Goal: Task Accomplishment & Management: Manage account settings

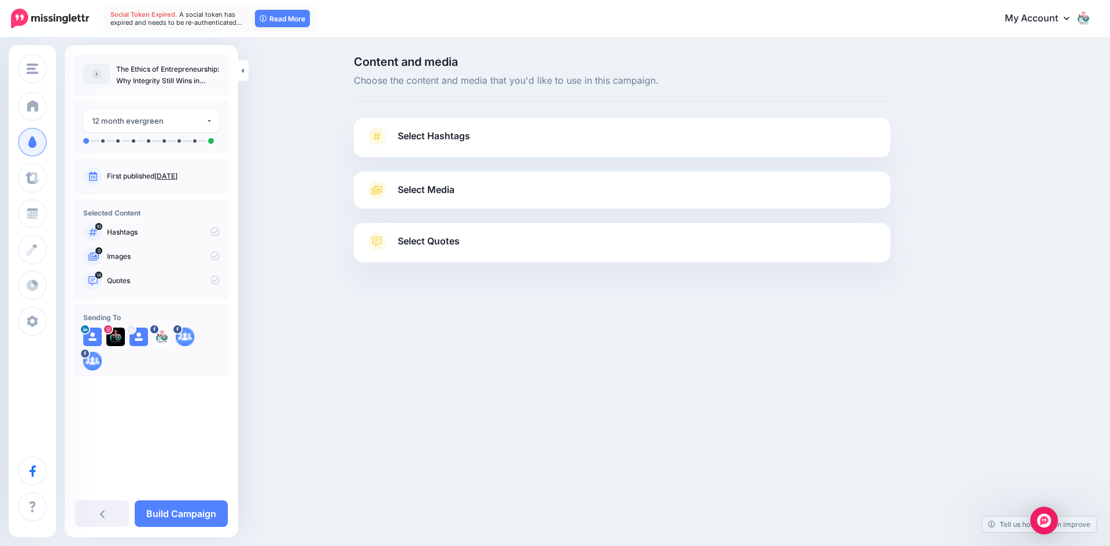
click at [425, 190] on span "Select Media" at bounding box center [426, 190] width 57 height 16
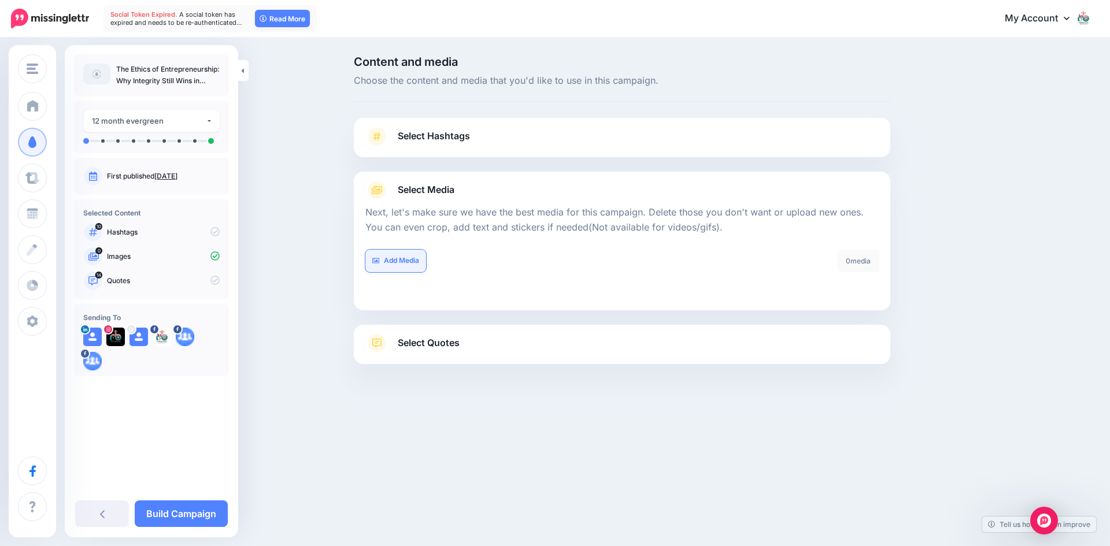
click at [412, 259] on link "Add Media" at bounding box center [395, 261] width 61 height 23
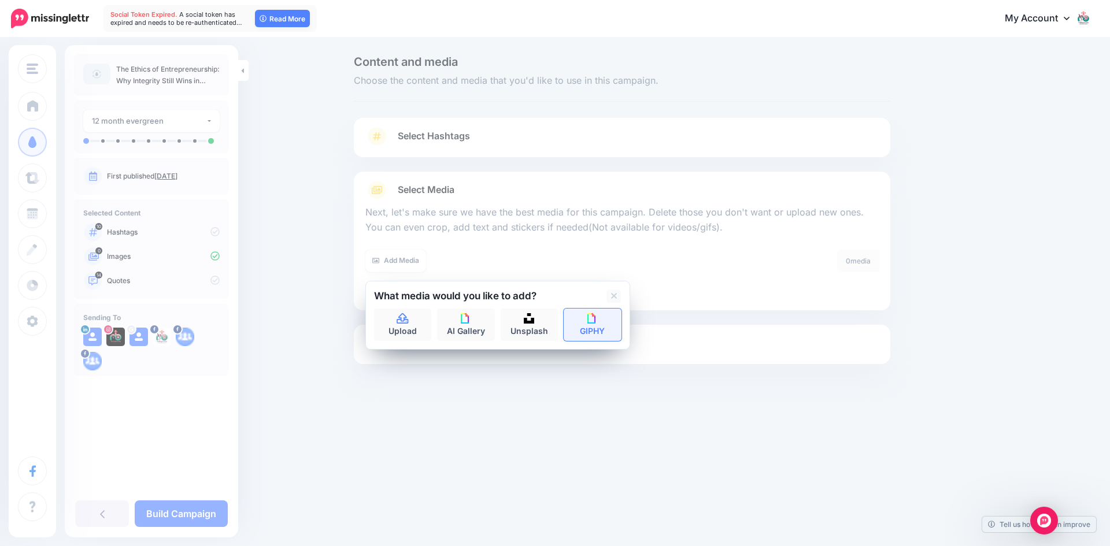
click at [587, 322] on img at bounding box center [592, 318] width 10 height 10
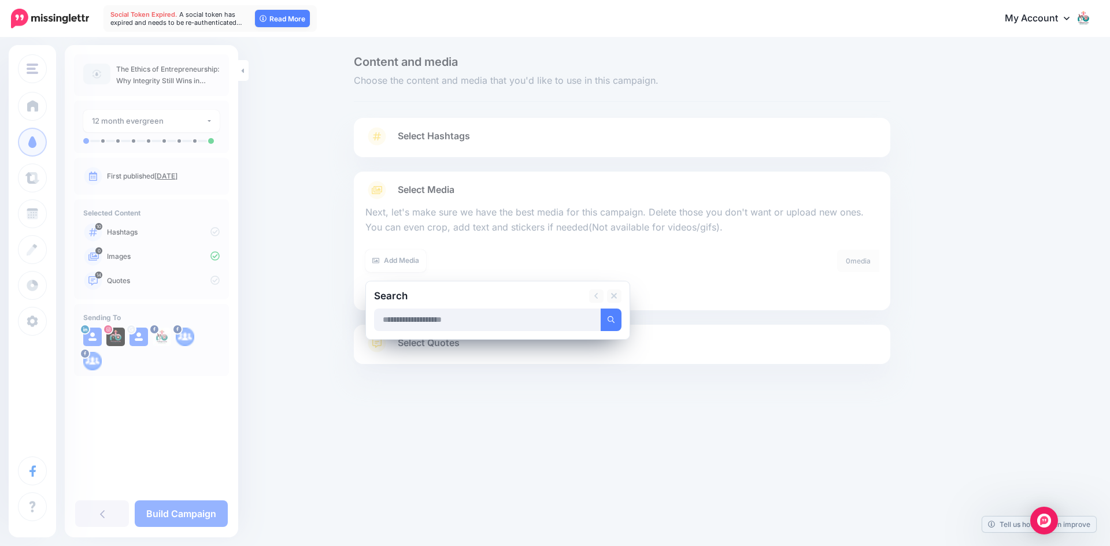
click at [522, 324] on input "text" at bounding box center [487, 320] width 227 height 23
type input "*********"
click at [601, 309] on button "submit" at bounding box center [611, 320] width 21 height 23
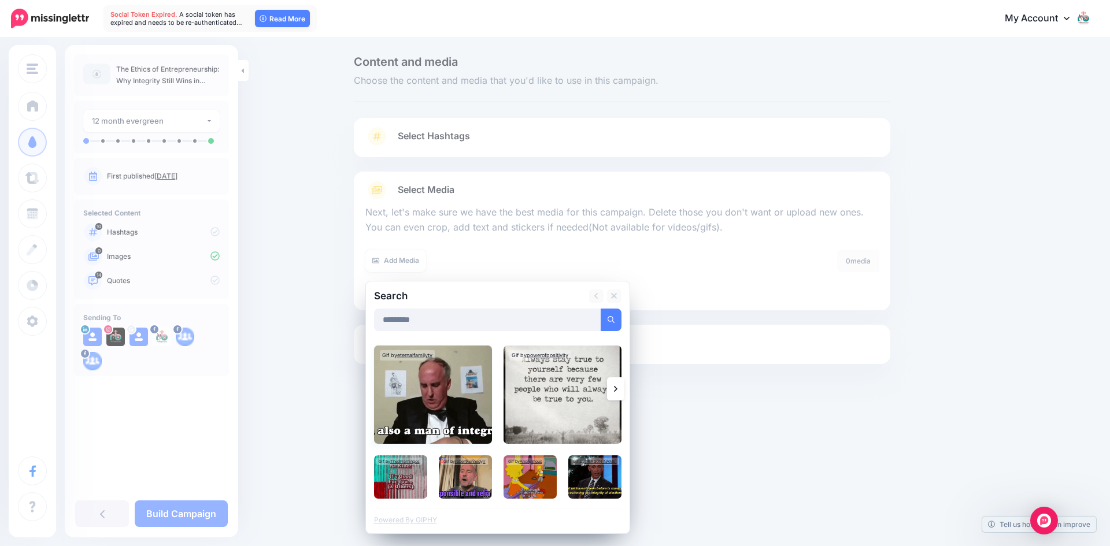
click at [438, 413] on img at bounding box center [433, 395] width 118 height 98
click at [544, 406] on img at bounding box center [562, 395] width 118 height 98
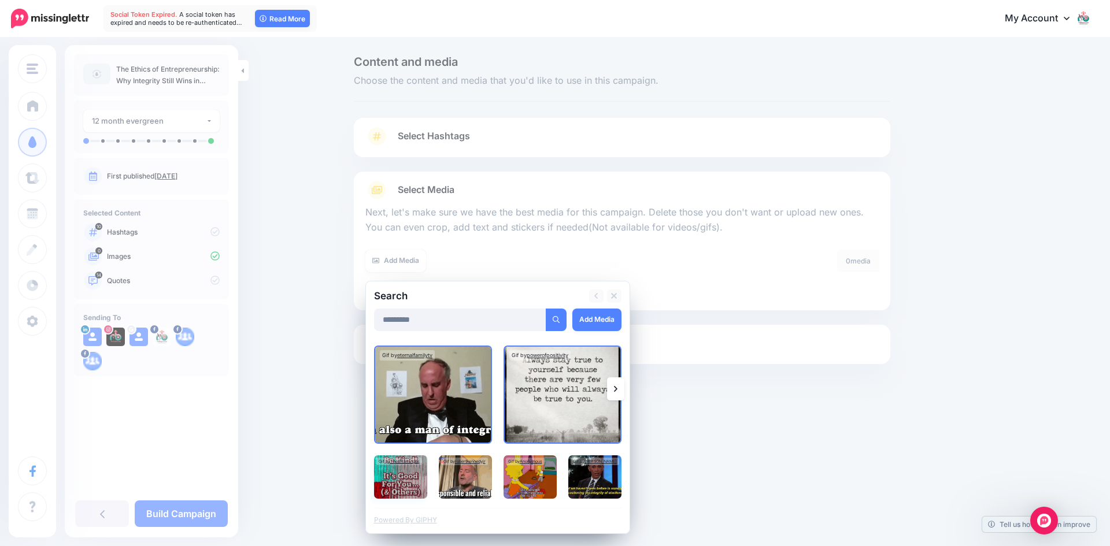
click at [403, 478] on img at bounding box center [400, 476] width 53 height 43
click at [465, 478] on img at bounding box center [465, 476] width 53 height 43
click at [532, 480] on img at bounding box center [529, 476] width 53 height 43
click at [599, 476] on img at bounding box center [594, 476] width 53 height 43
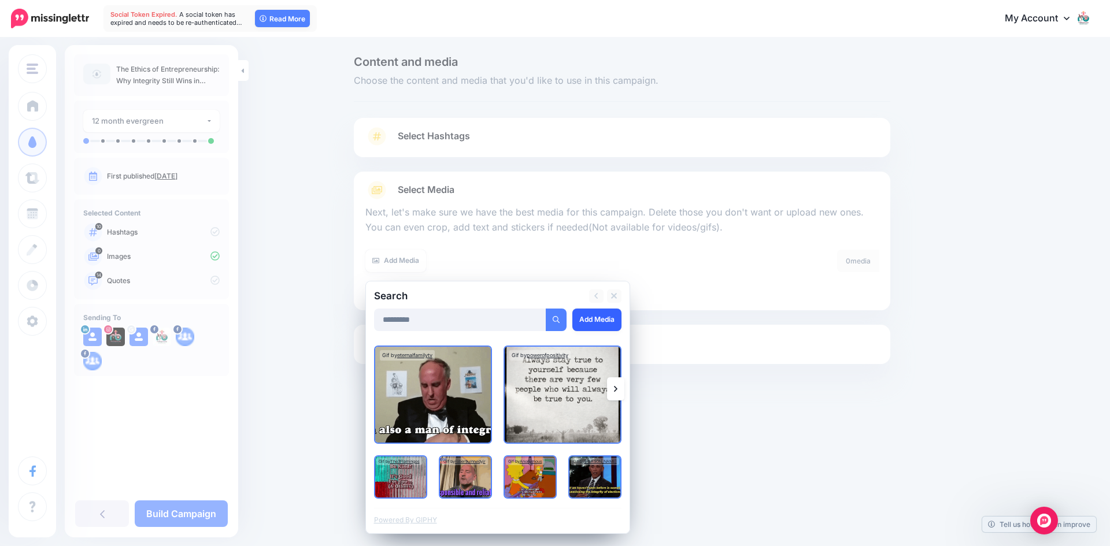
click at [595, 321] on link "Add Media" at bounding box center [596, 320] width 49 height 23
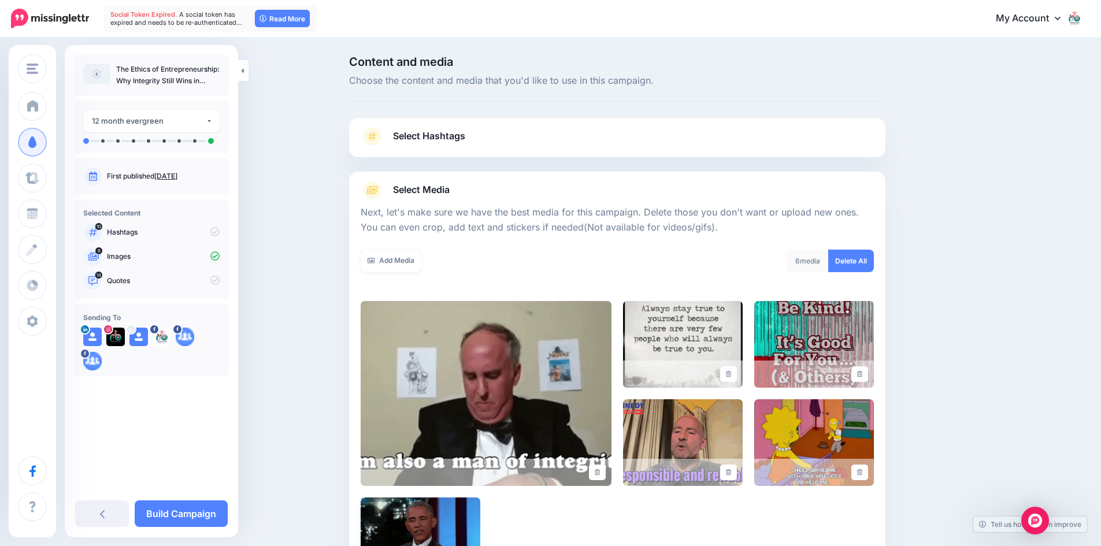
scroll to position [176, 0]
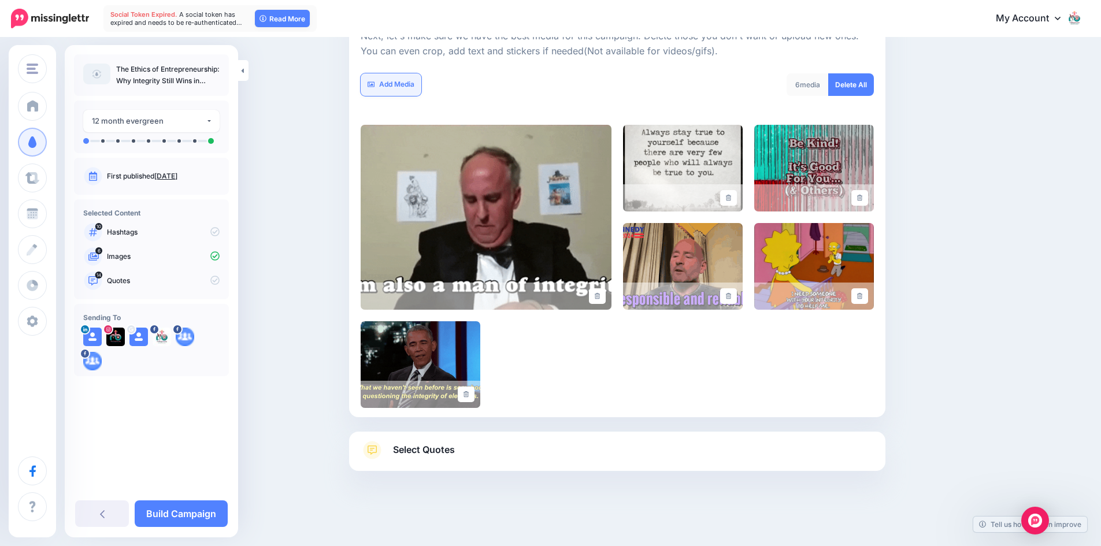
click at [397, 83] on link "Add Media" at bounding box center [391, 84] width 61 height 23
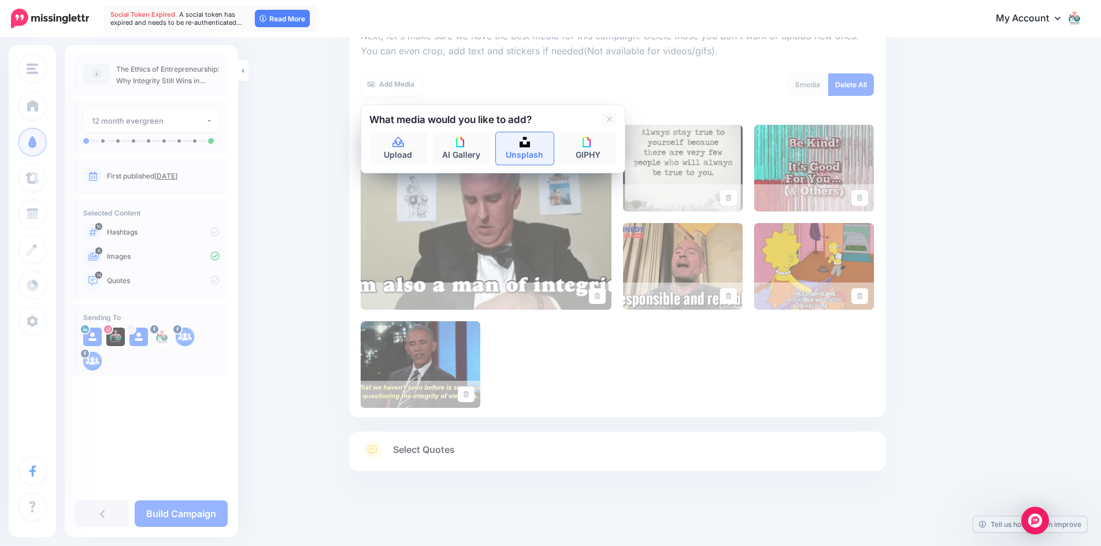
click at [534, 153] on link "Unsplash" at bounding box center [525, 148] width 58 height 32
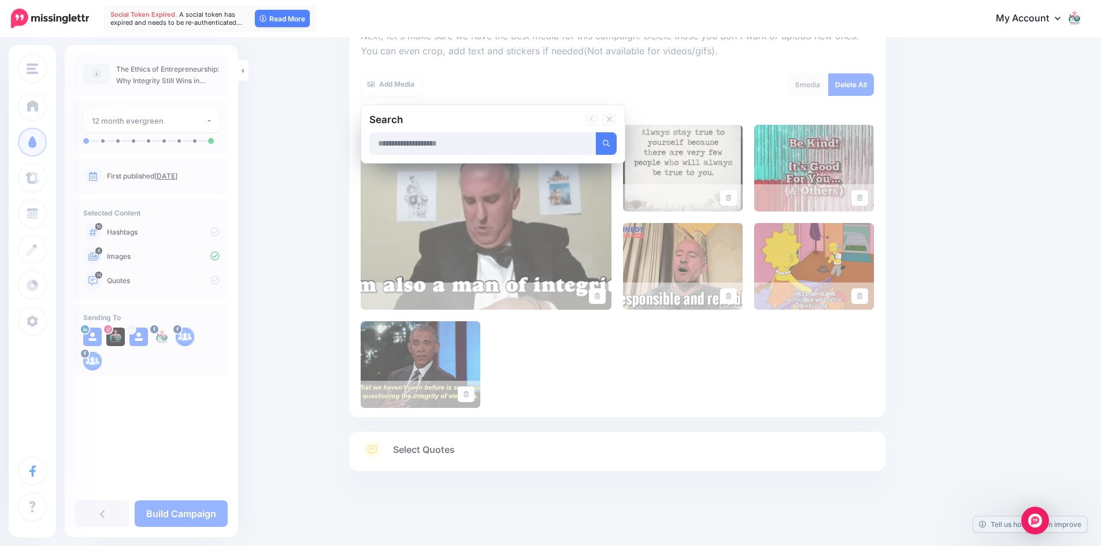
click at [464, 146] on input "text" at bounding box center [482, 143] width 227 height 23
type input "*********"
click at [596, 132] on button "submit" at bounding box center [606, 143] width 21 height 23
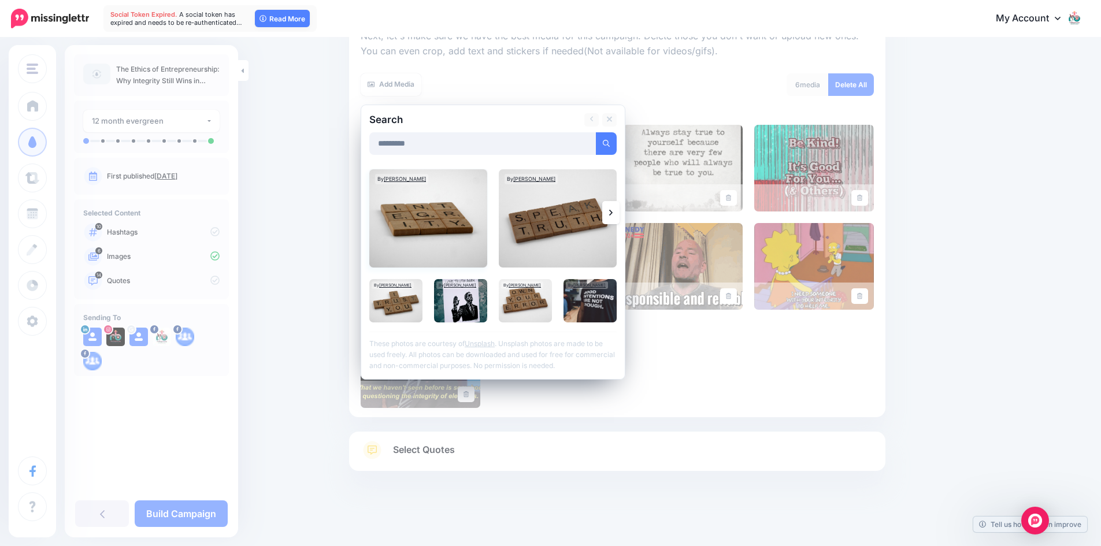
click at [420, 223] on img at bounding box center [428, 218] width 118 height 98
click at [454, 308] on img at bounding box center [460, 300] width 53 height 43
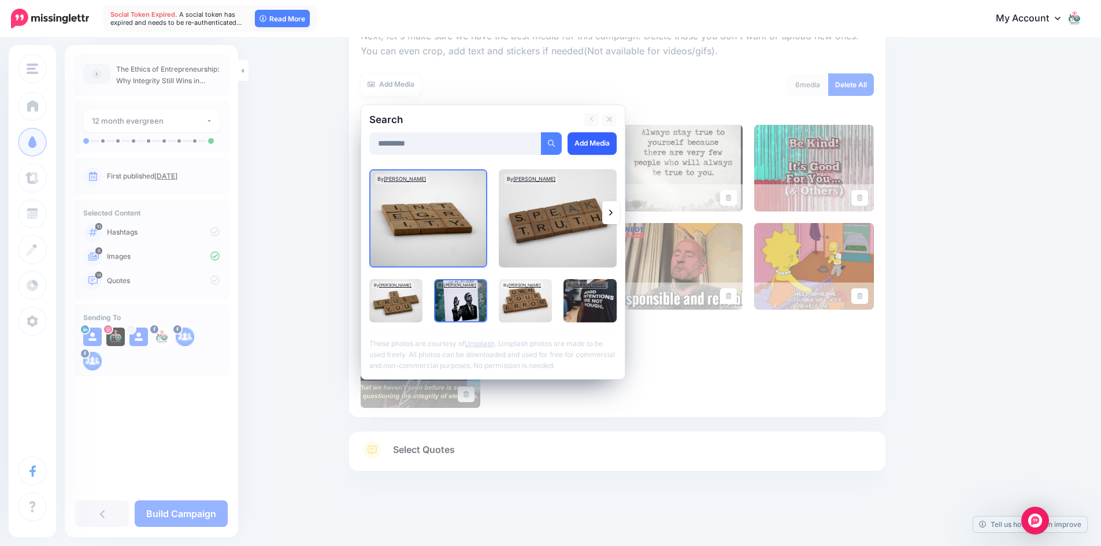
click at [600, 142] on link "Add Media" at bounding box center [592, 143] width 49 height 23
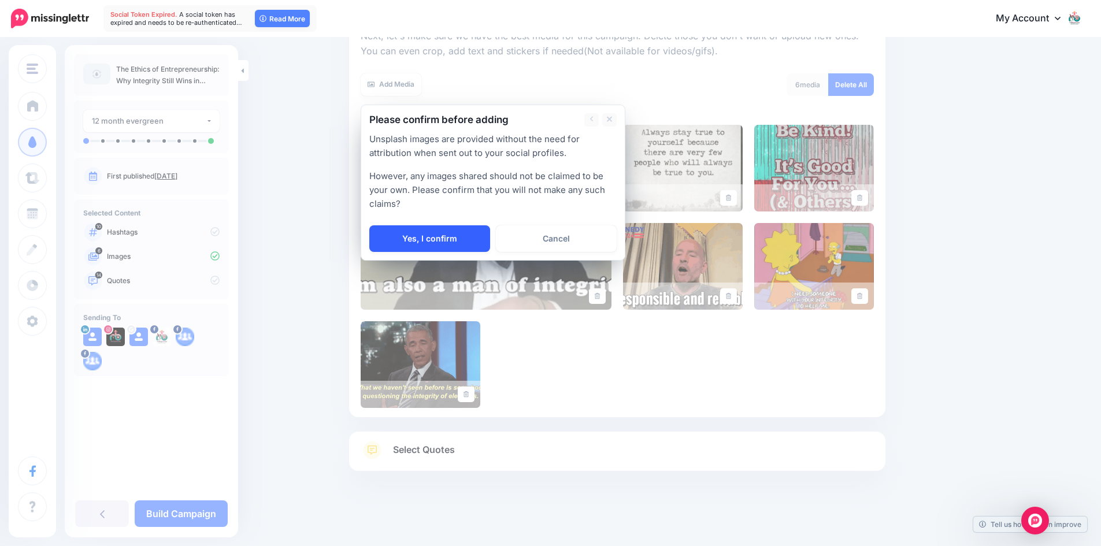
click at [420, 237] on link "Yes, I confirm" at bounding box center [429, 238] width 121 height 27
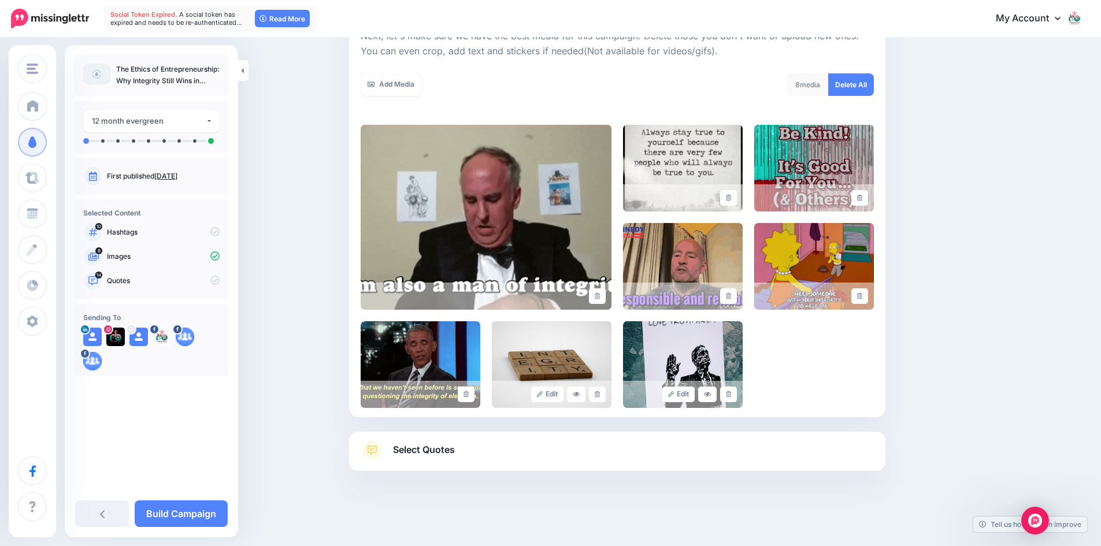
click at [421, 449] on span "Select Quotes" at bounding box center [424, 450] width 62 height 16
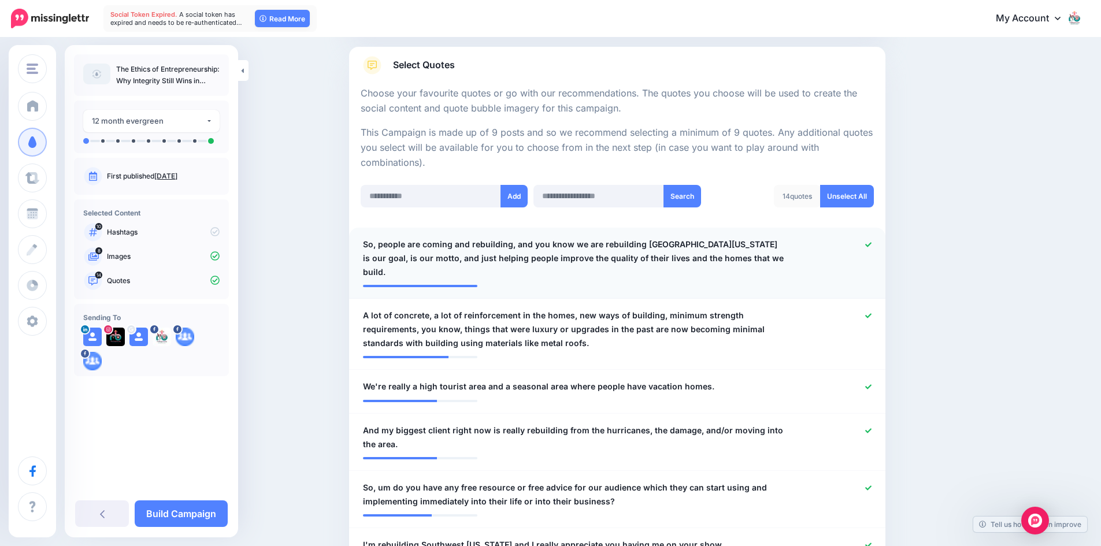
click at [369, 242] on span "So, people are coming and rebuilding, and you know we are rebuilding Southwest …" at bounding box center [573, 259] width 421 height 42
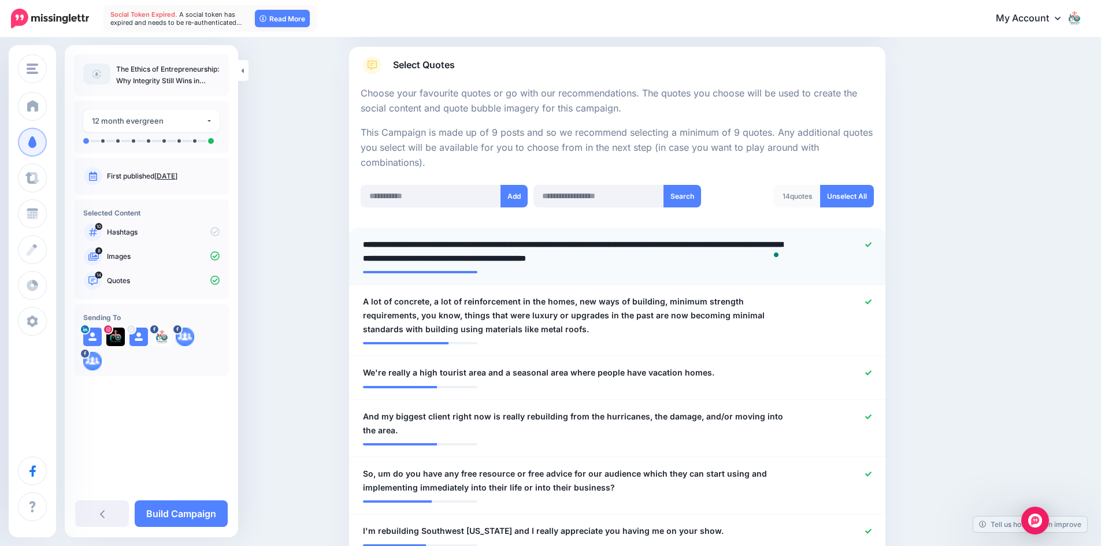
paste textarea "**********"
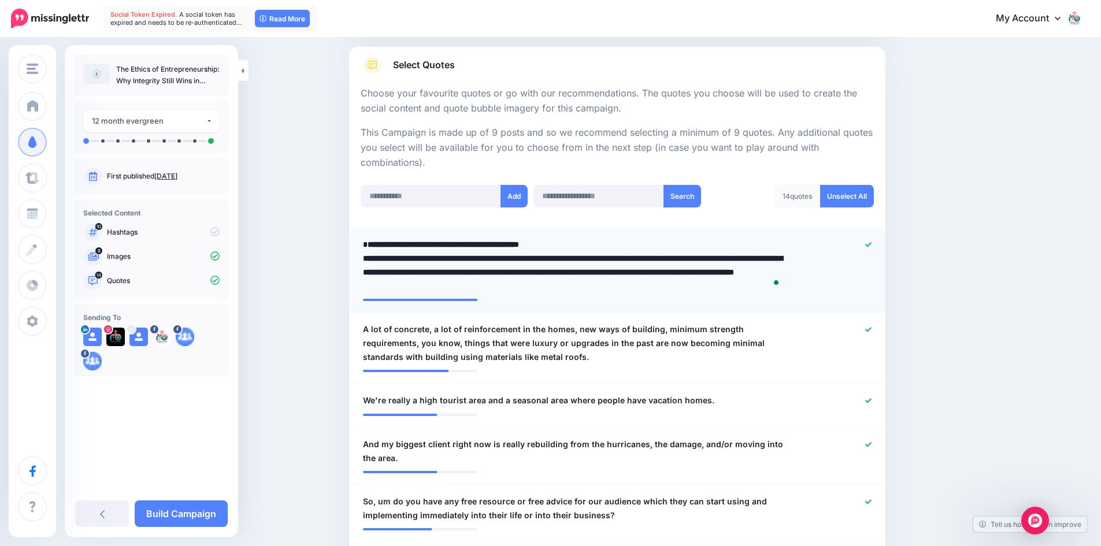
type textarea "**********"
click at [368, 330] on span "A lot of concrete, a lot of reinforcement in the homes, new ways of building, m…" at bounding box center [573, 344] width 421 height 42
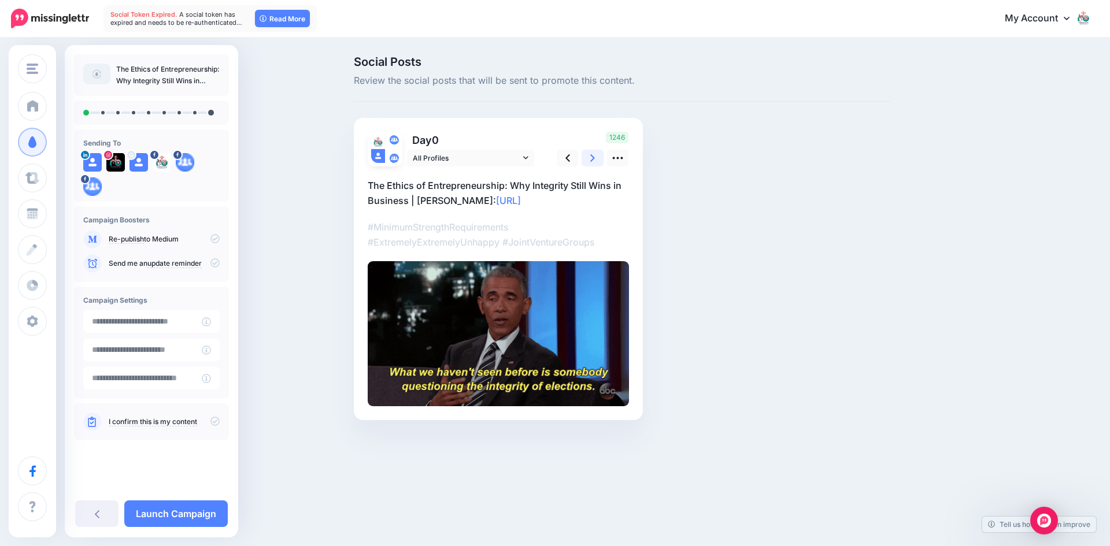
click at [591, 156] on icon at bounding box center [592, 158] width 5 height 12
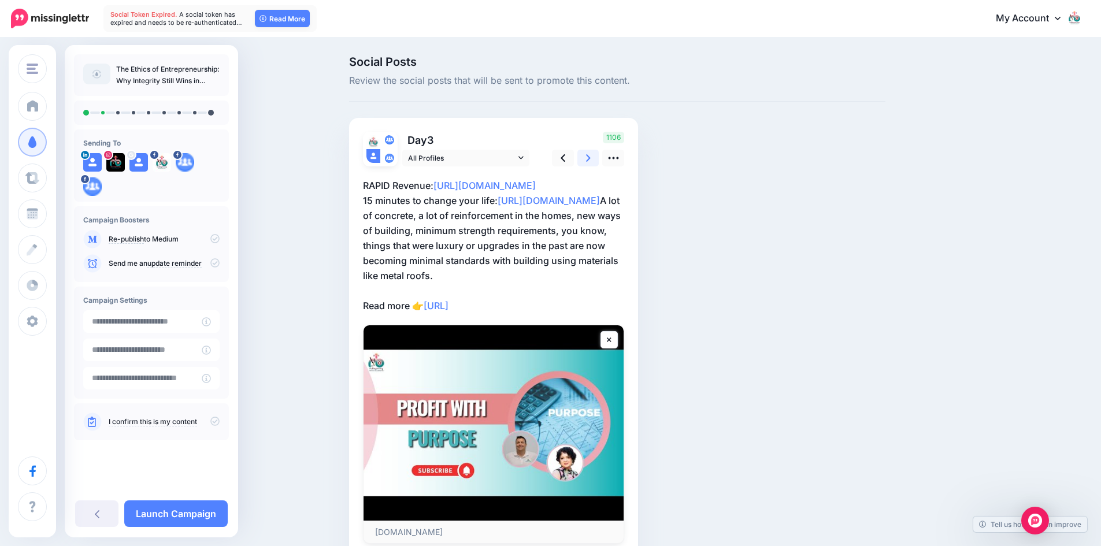
click at [591, 161] on icon at bounding box center [588, 158] width 5 height 8
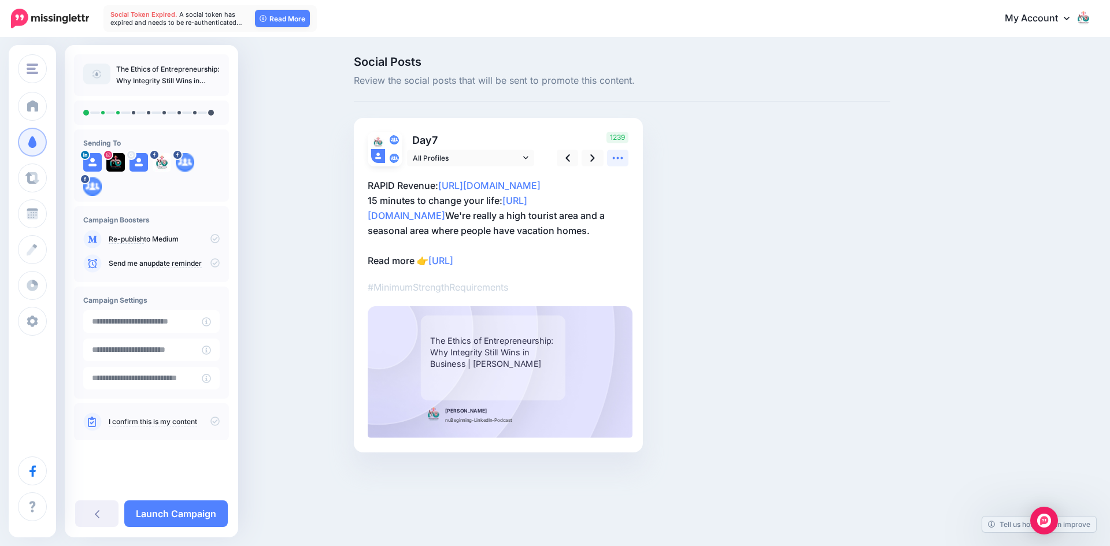
click at [614, 157] on icon at bounding box center [618, 158] width 12 height 12
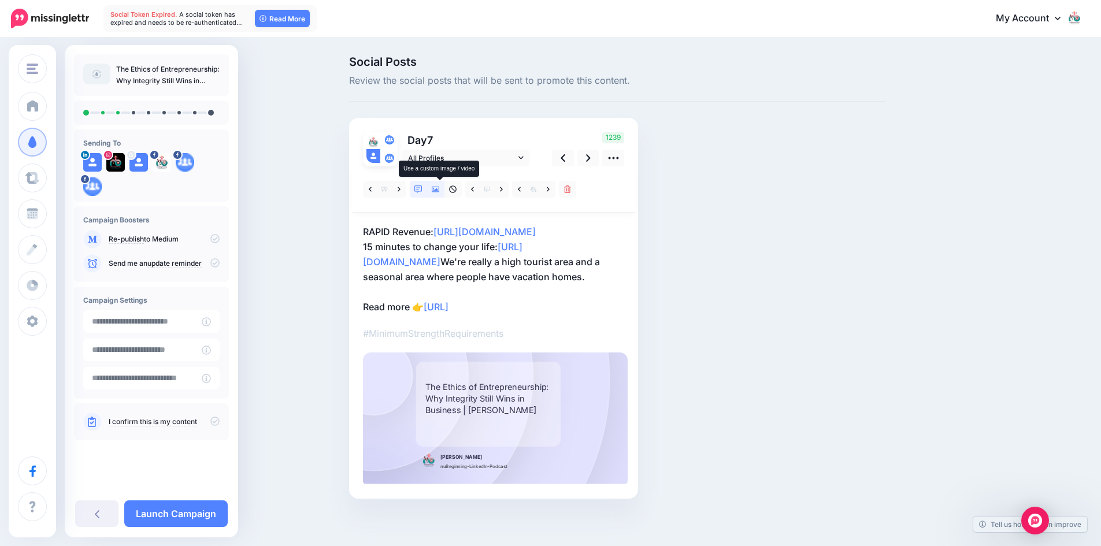
click at [437, 190] on icon at bounding box center [436, 190] width 8 height 6
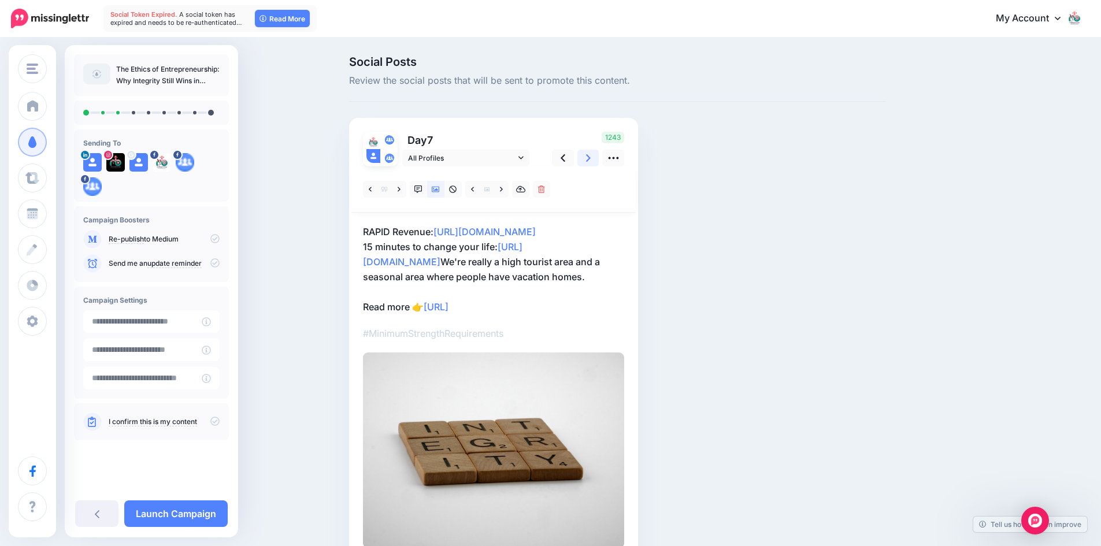
click at [590, 157] on icon at bounding box center [588, 158] width 5 height 12
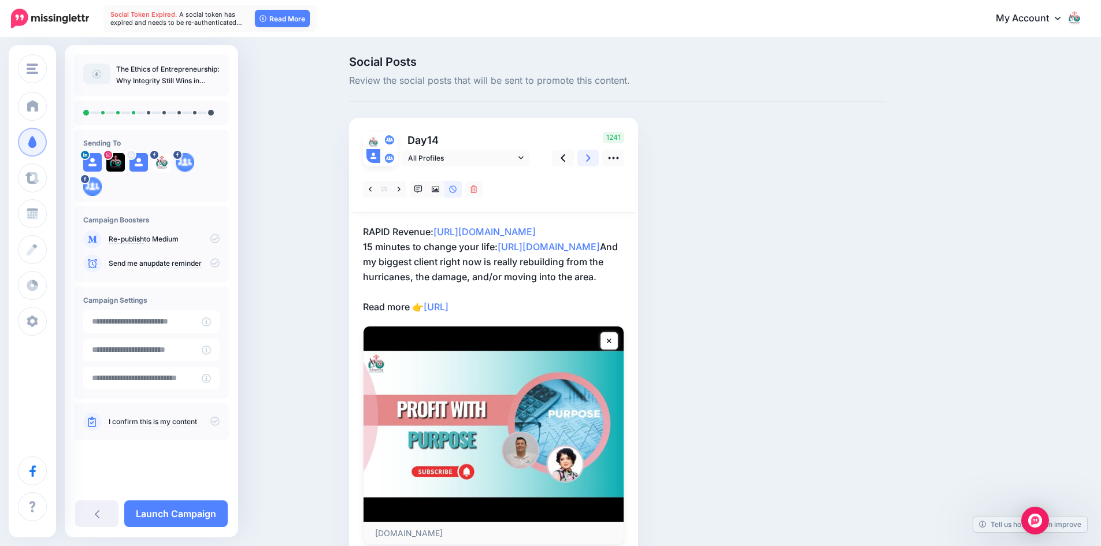
click at [590, 157] on icon at bounding box center [588, 158] width 5 height 12
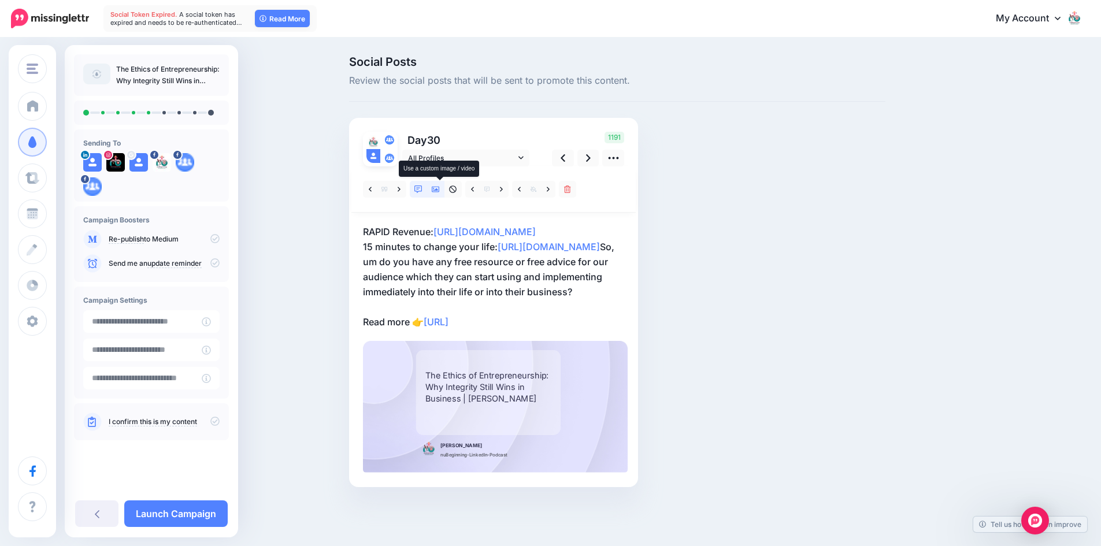
click at [437, 188] on icon at bounding box center [436, 190] width 8 height 6
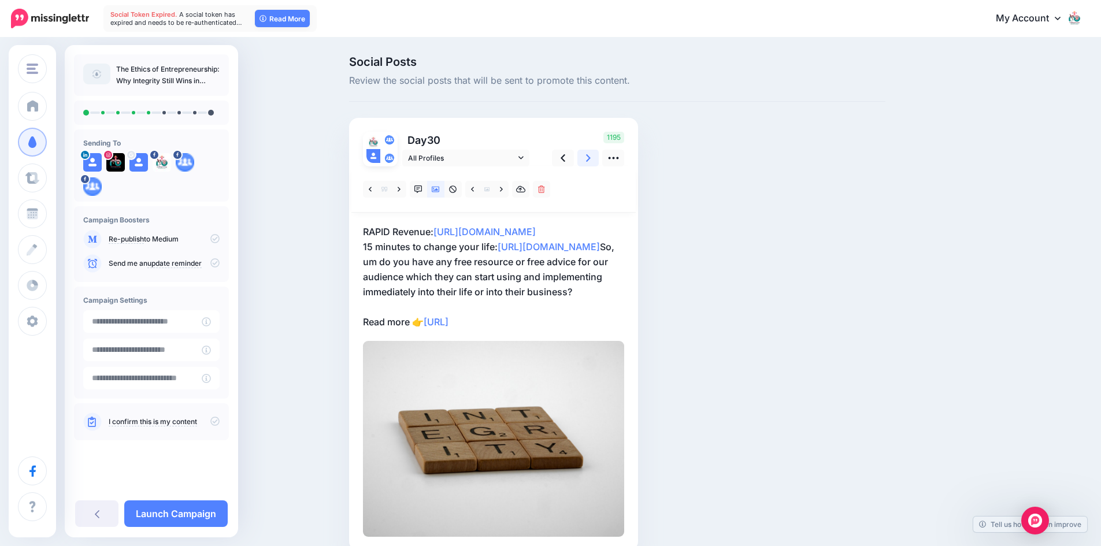
click at [591, 159] on icon at bounding box center [588, 158] width 5 height 12
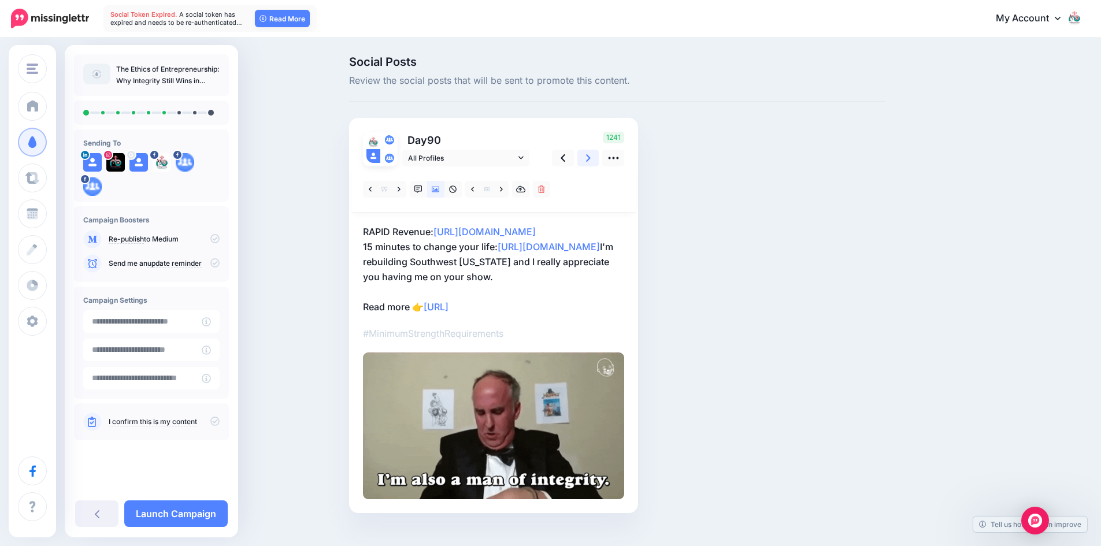
click at [591, 156] on icon at bounding box center [588, 158] width 5 height 8
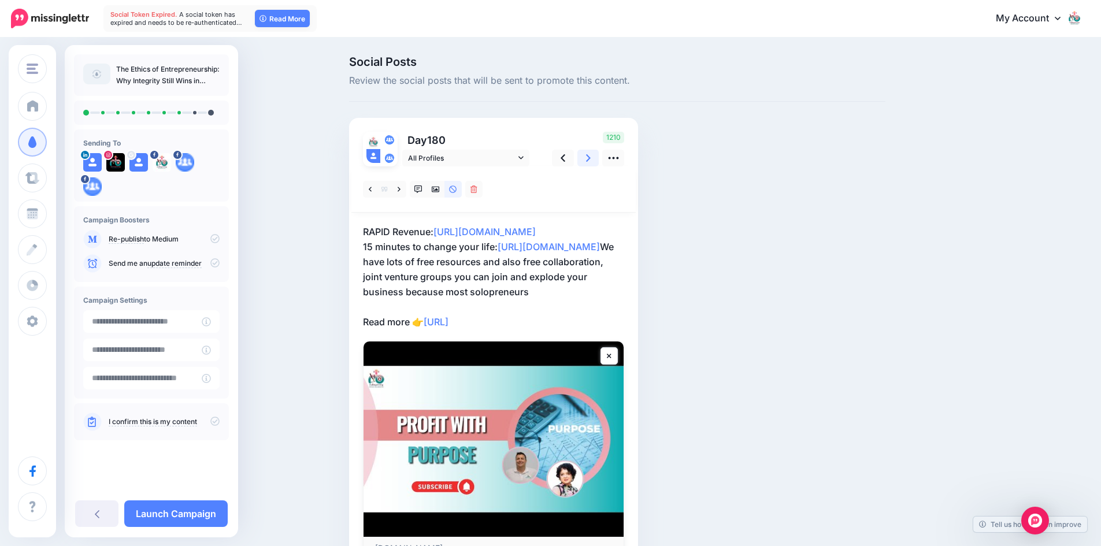
click at [591, 156] on icon at bounding box center [588, 158] width 5 height 8
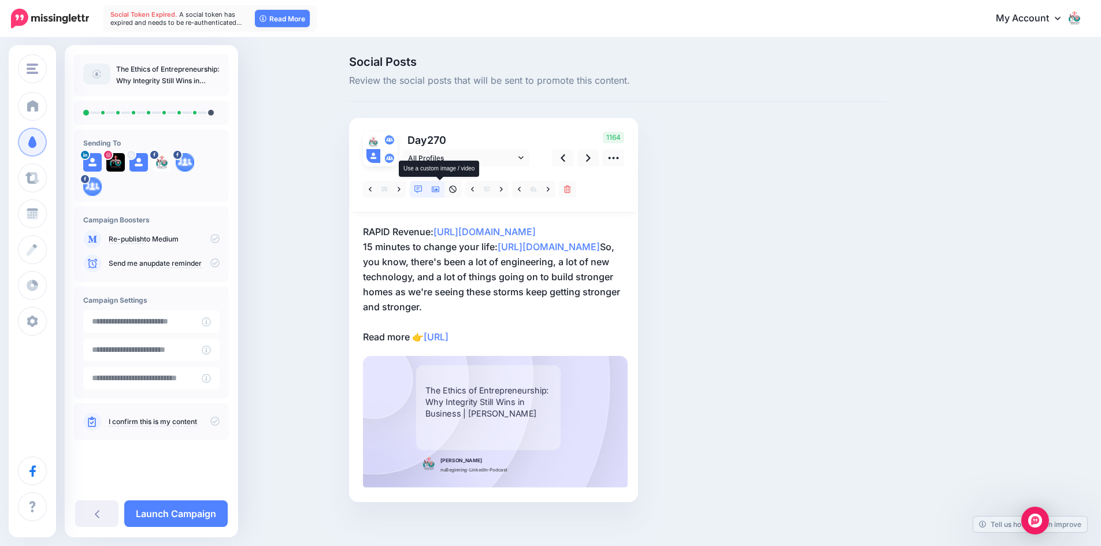
click at [440, 189] on icon at bounding box center [436, 190] width 8 height 8
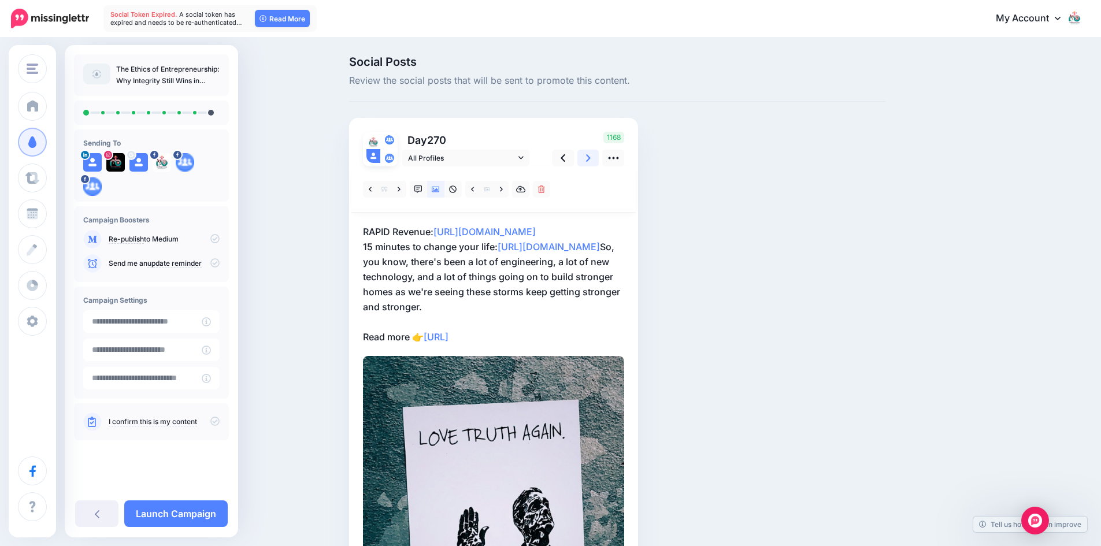
click at [591, 157] on icon at bounding box center [588, 158] width 5 height 12
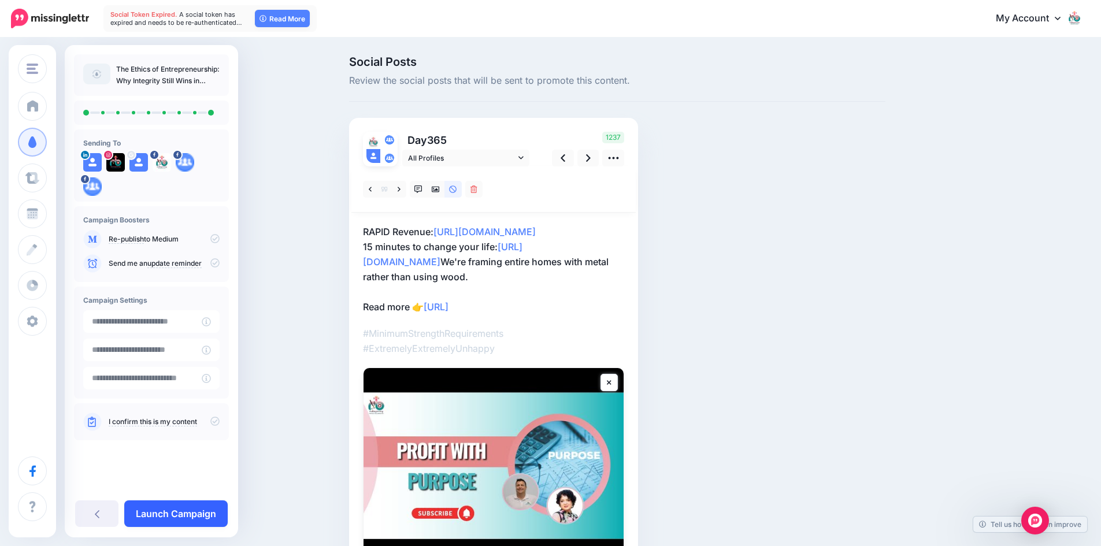
click at [175, 513] on link "Launch Campaign" at bounding box center [175, 514] width 103 height 27
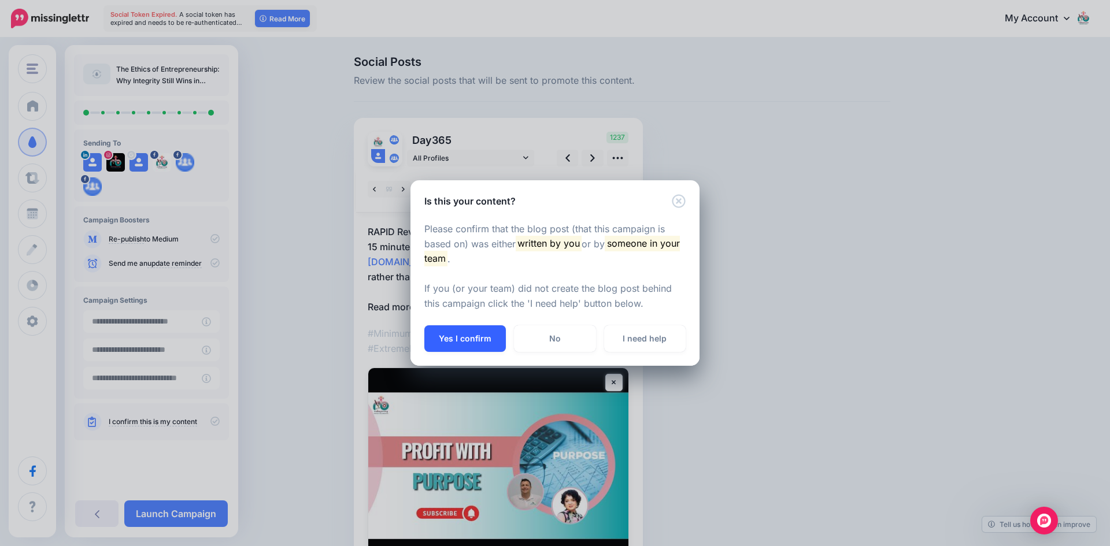
click at [451, 334] on button "Yes I confirm" at bounding box center [464, 338] width 81 height 27
